Goal: Check status: Check status

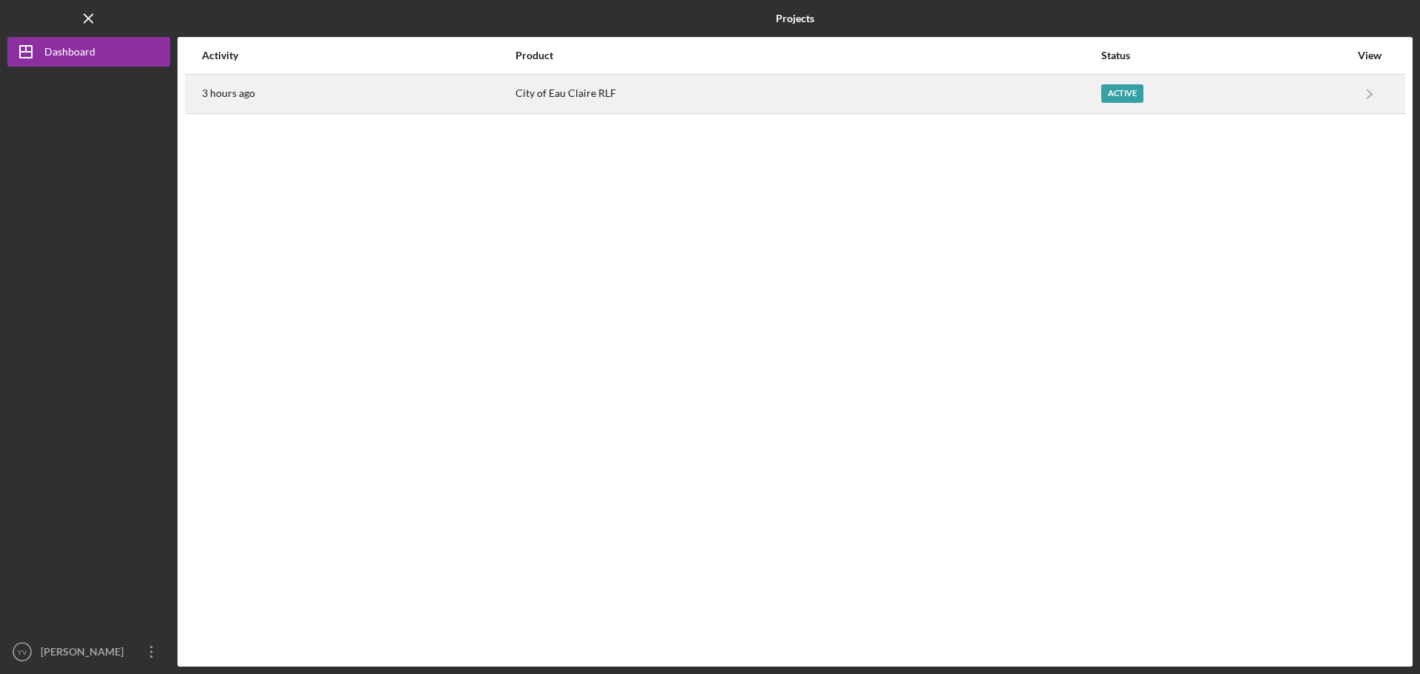
click at [1159, 88] on div "Active" at bounding box center [1225, 93] width 248 height 37
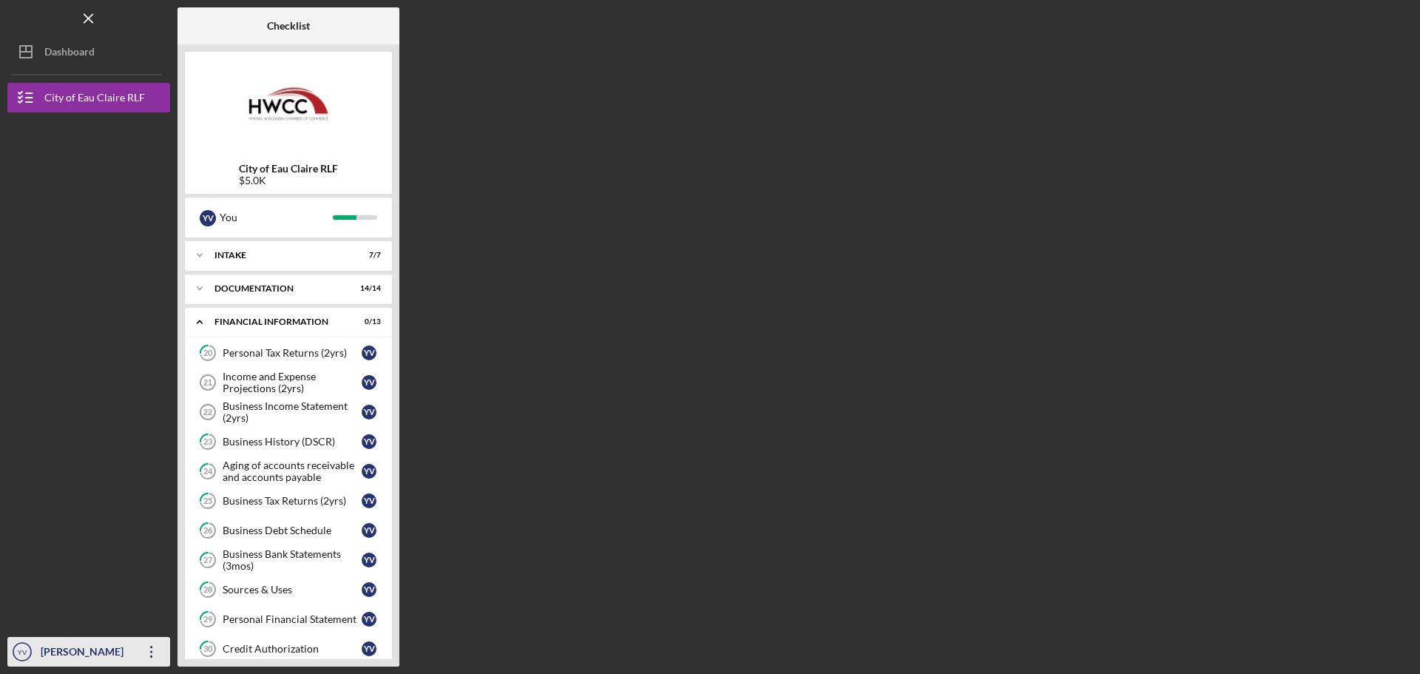
click at [101, 658] on div "[PERSON_NAME]" at bounding box center [85, 653] width 96 height 33
click at [644, 418] on div "Checklist City of Eau Claire RLF $5.0K Y V You Icon/Expander Intake 7 / 7 Icon/…" at bounding box center [794, 336] width 1235 height 659
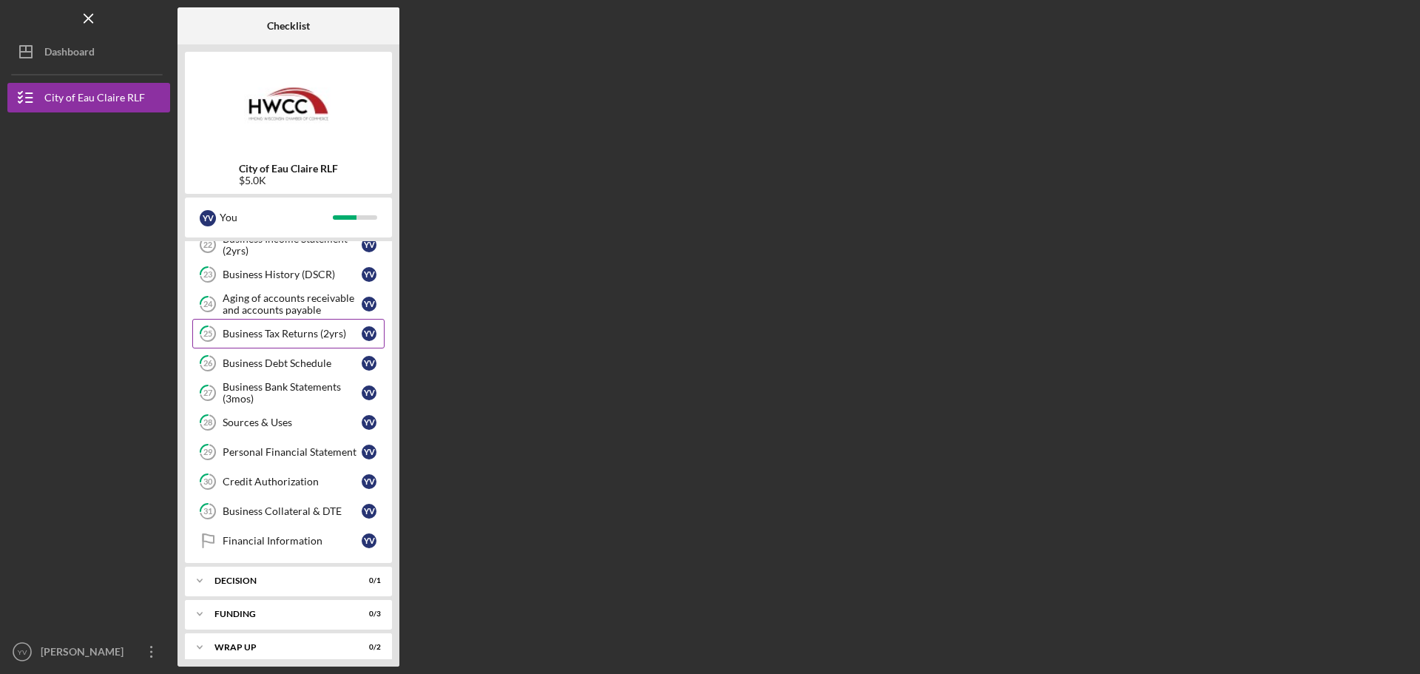
scroll to position [178, 0]
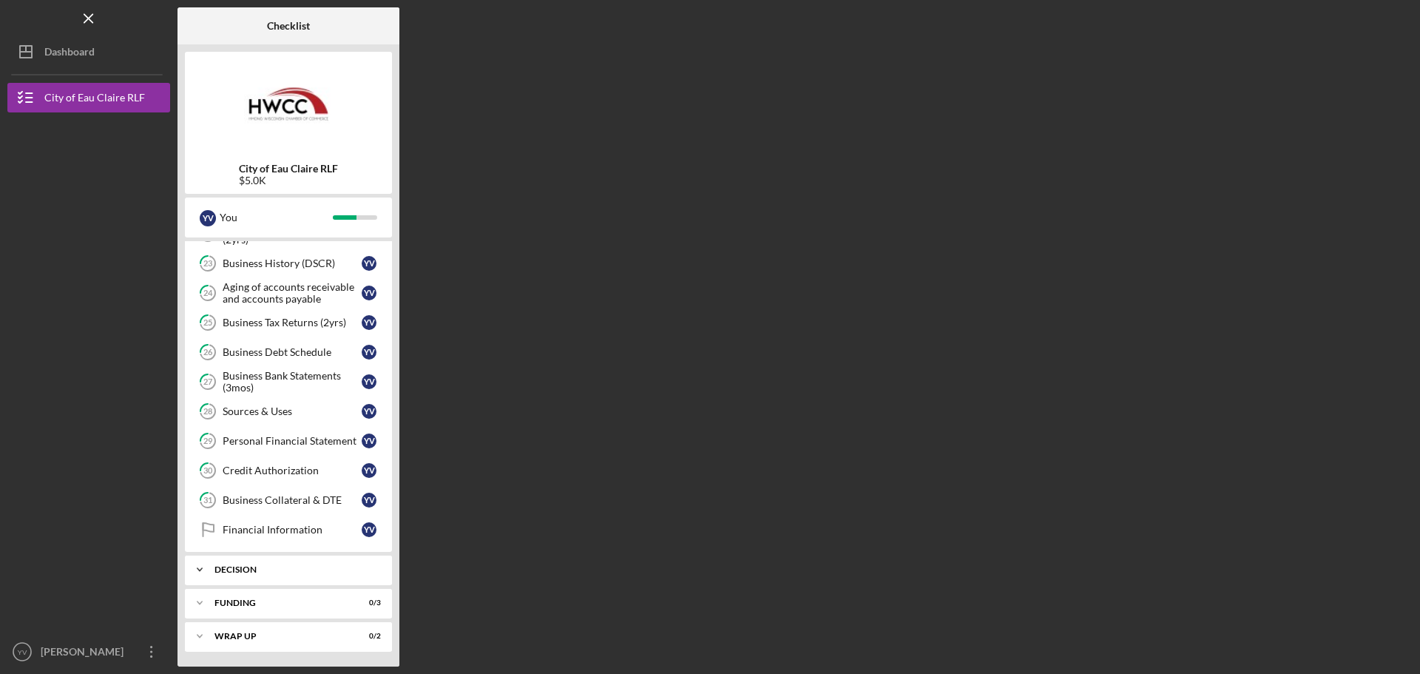
click at [302, 561] on div "Icon/Expander Decision 0 / 1" at bounding box center [288, 570] width 207 height 30
click at [88, 646] on div "[PERSON_NAME]" at bounding box center [85, 653] width 96 height 33
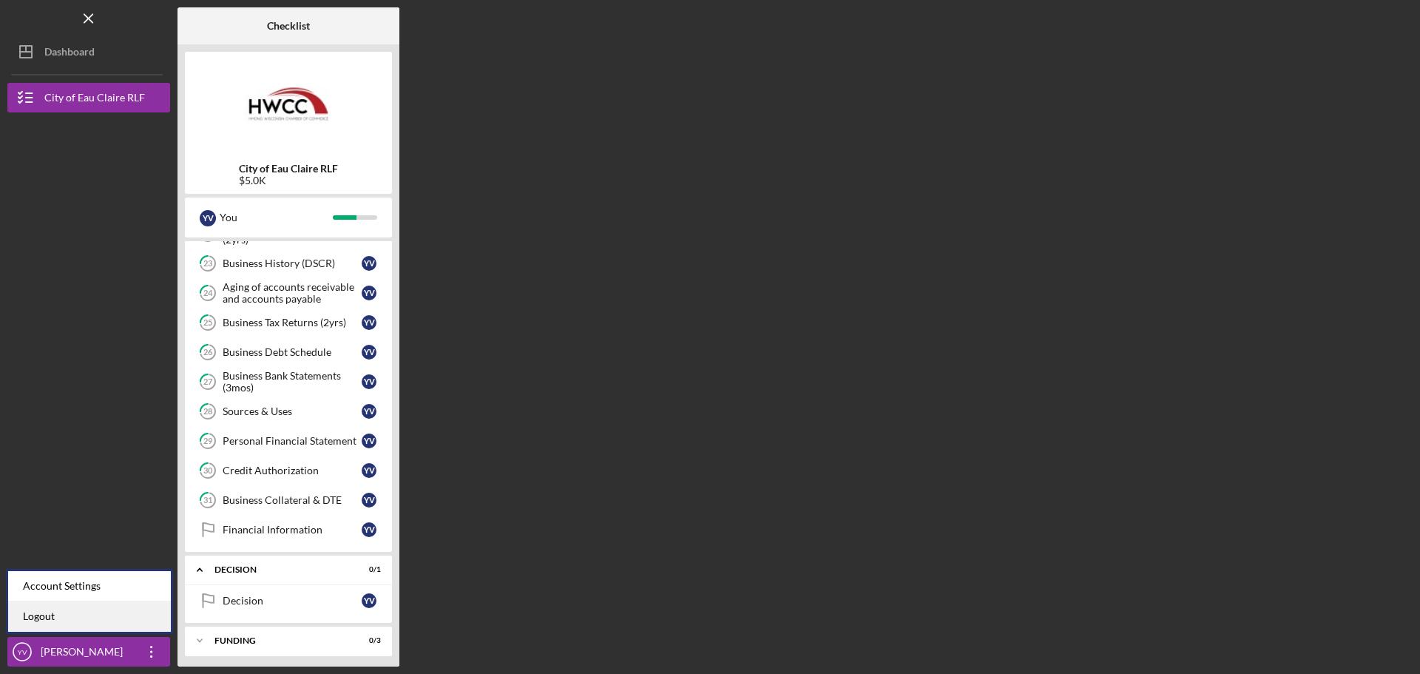
click at [121, 605] on link "Logout" at bounding box center [89, 616] width 163 height 30
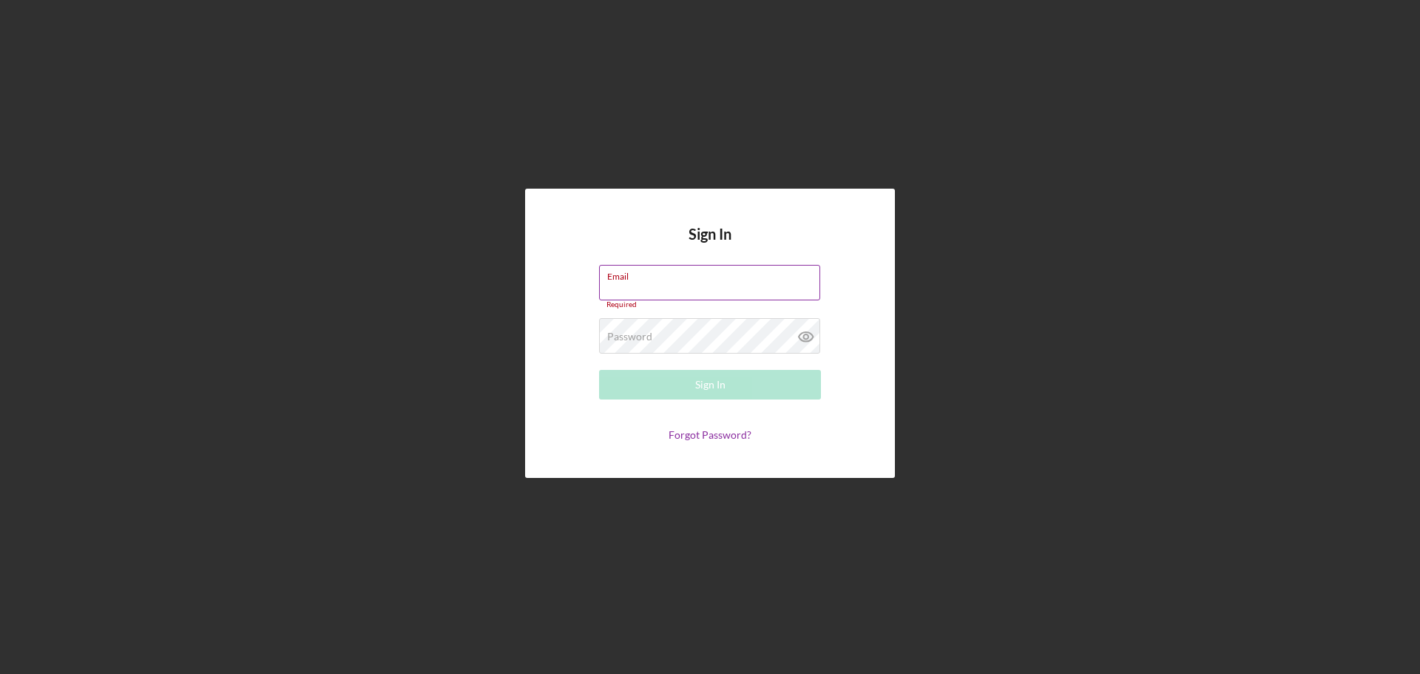
click at [714, 283] on div "Email Required" at bounding box center [710, 287] width 222 height 44
type input "[EMAIL_ADDRESS][DOMAIN_NAME]"
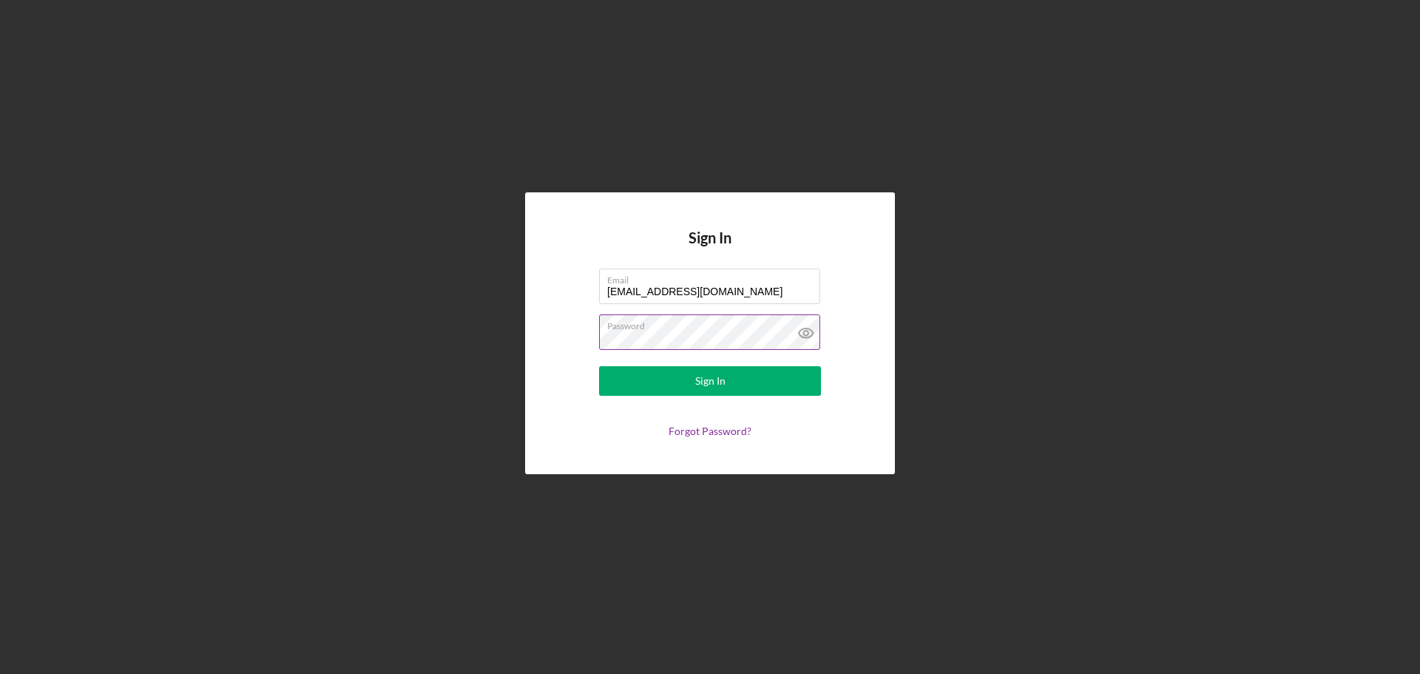
click at [599, 366] on button "Sign In" at bounding box center [710, 381] width 222 height 30
